Goal: Task Accomplishment & Management: Use online tool/utility

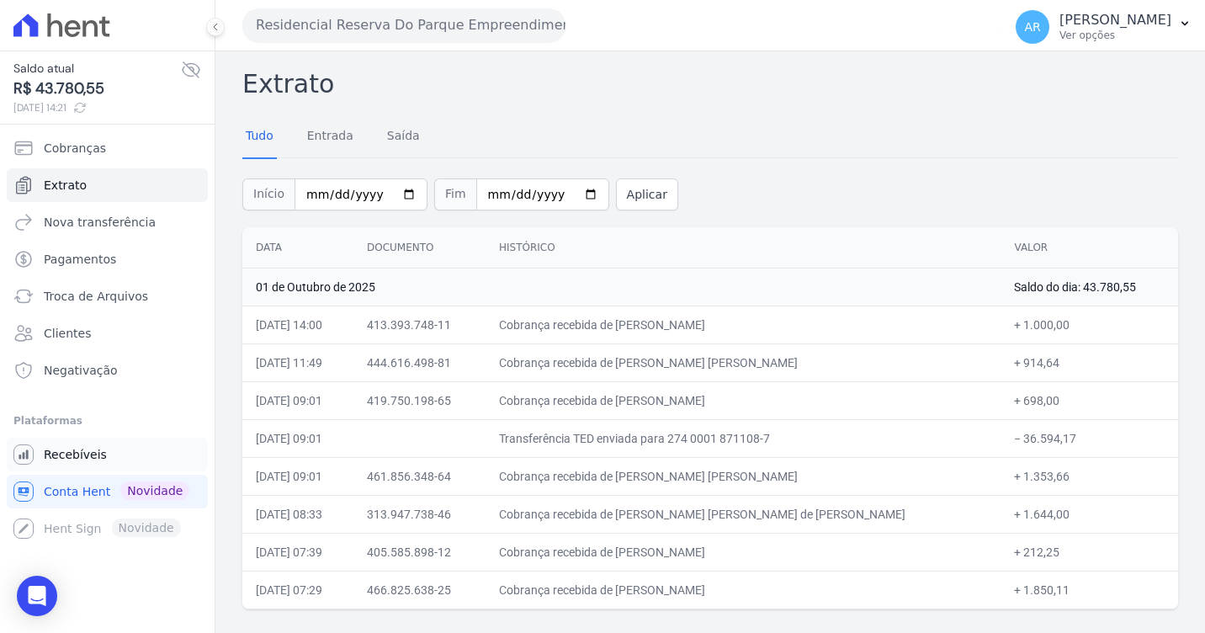
click at [73, 447] on span "Recebíveis" at bounding box center [75, 454] width 63 height 17
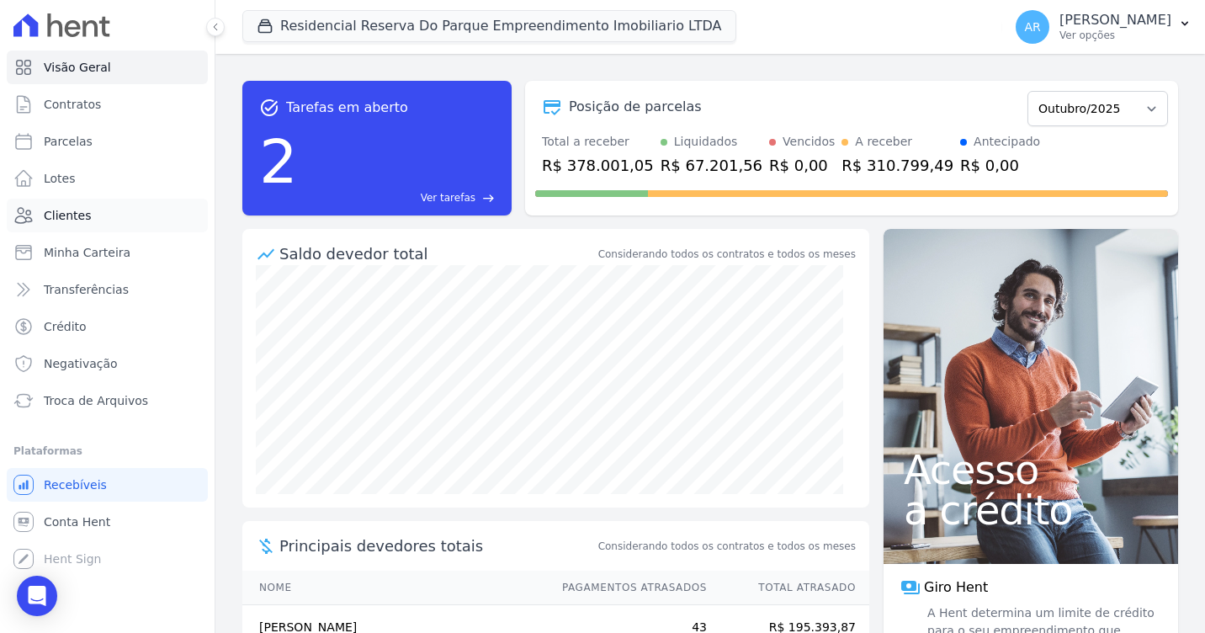
click at [87, 209] on link "Clientes" at bounding box center [107, 216] width 201 height 34
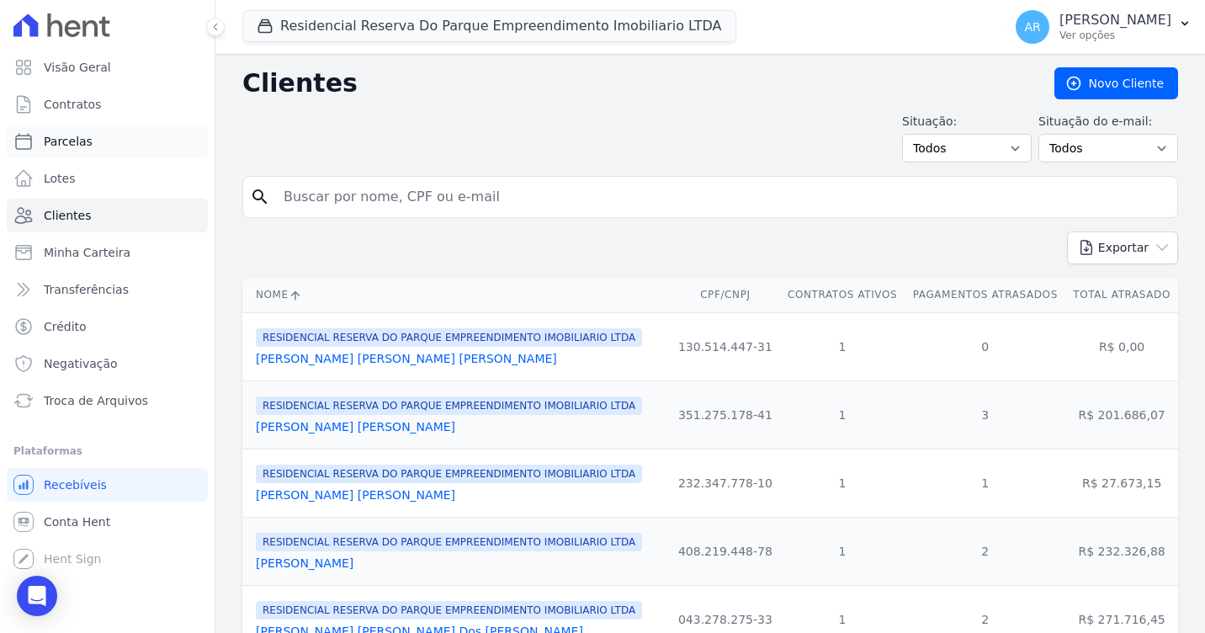
click at [86, 132] on link "Parcelas" at bounding box center [107, 142] width 201 height 34
select select
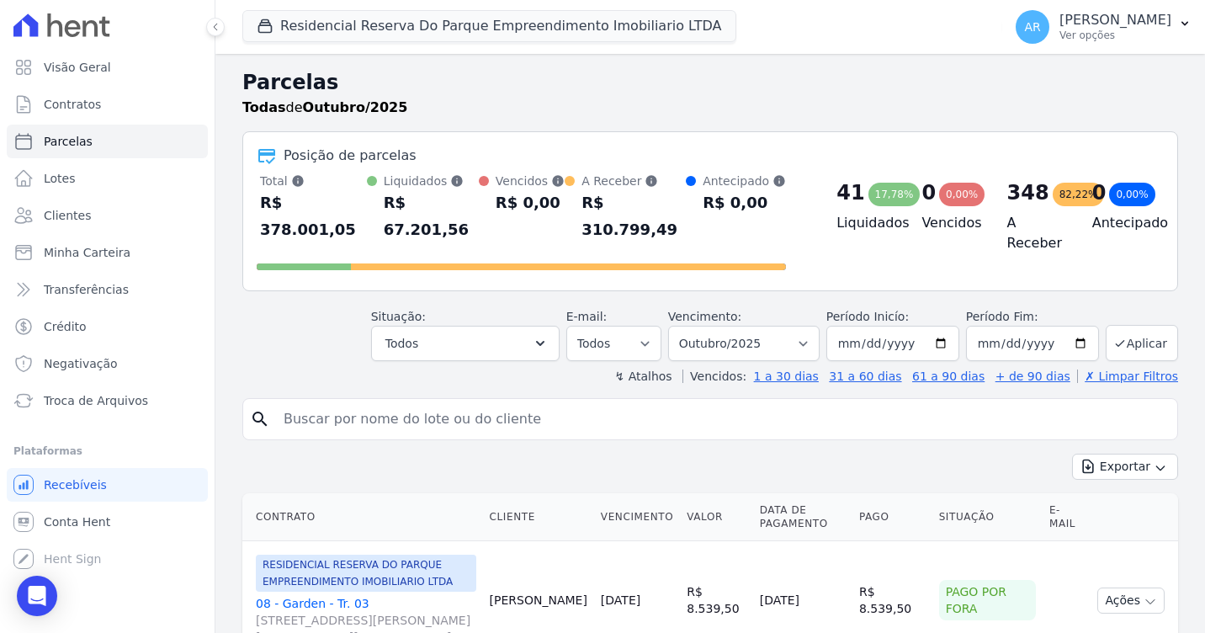
click at [359, 408] on input "search" at bounding box center [721, 419] width 897 height 34
type input "[PERSON_NAME]"
select select
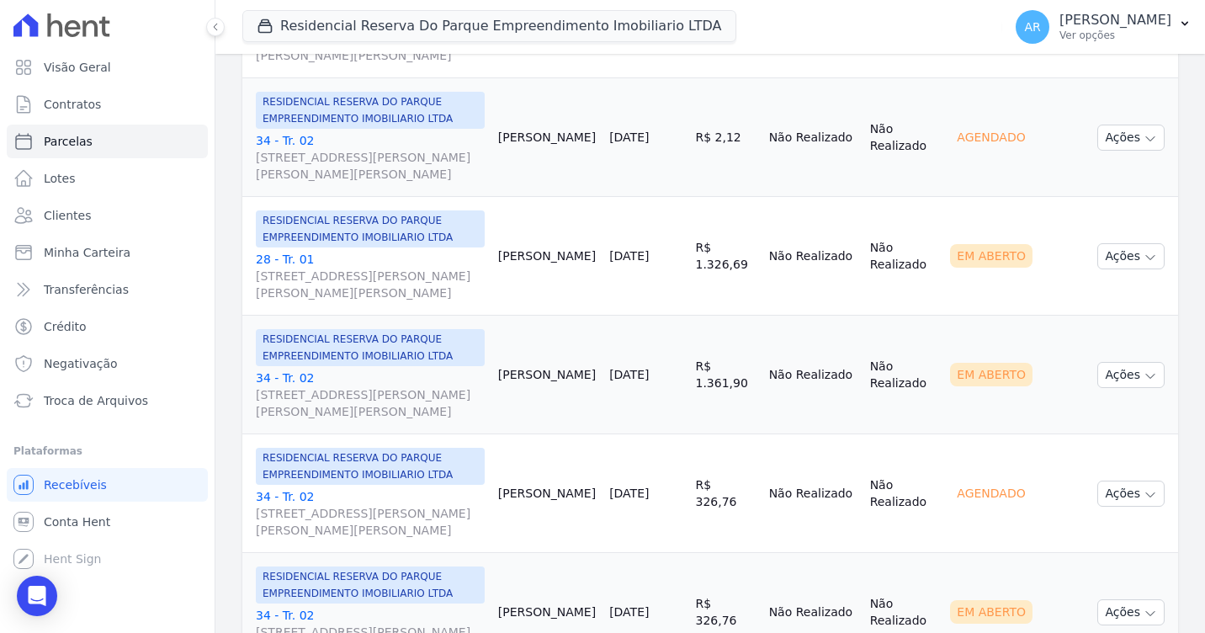
scroll to position [1599, 0]
click at [305, 379] on link "34 - Tr. 02 [STREET_ADDRESS][PERSON_NAME][PERSON_NAME][PERSON_NAME]" at bounding box center [370, 394] width 229 height 50
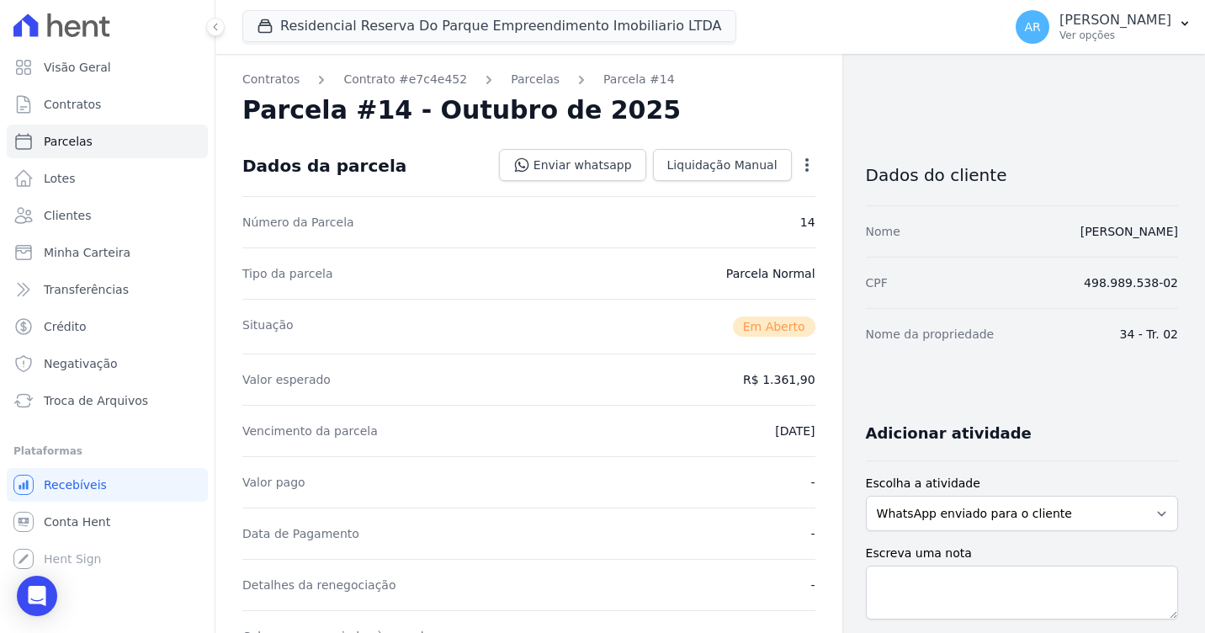
click at [799, 175] on div "Open options" at bounding box center [806, 166] width 17 height 21
click at [799, 171] on icon "button" at bounding box center [806, 164] width 17 height 17
